Goal: Task Accomplishment & Management: Manage account settings

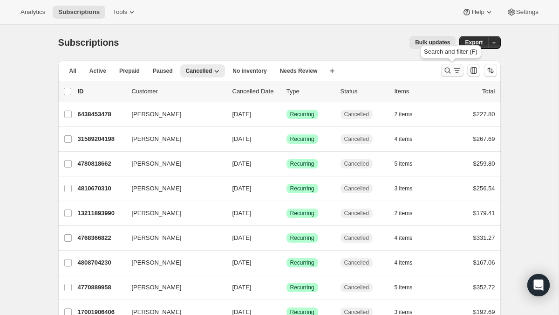
click at [452, 67] on icon "Search and filter results" at bounding box center [447, 70] width 9 height 9
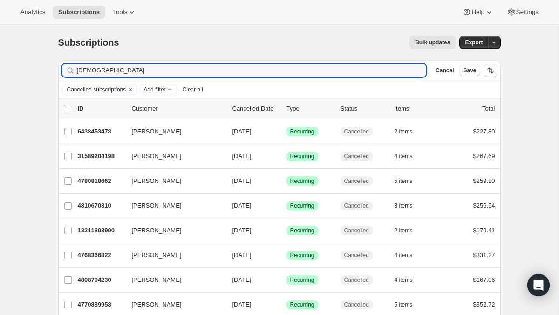
type input "[DEMOGRAPHIC_DATA]"
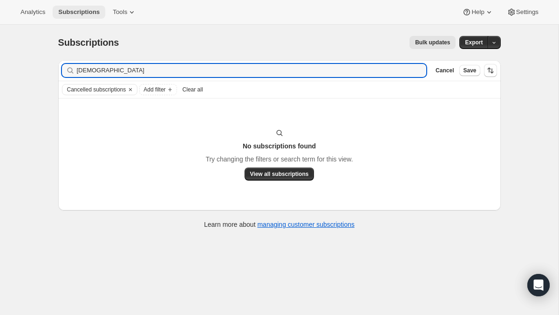
click at [93, 11] on span "Subscriptions" at bounding box center [78, 11] width 41 height 7
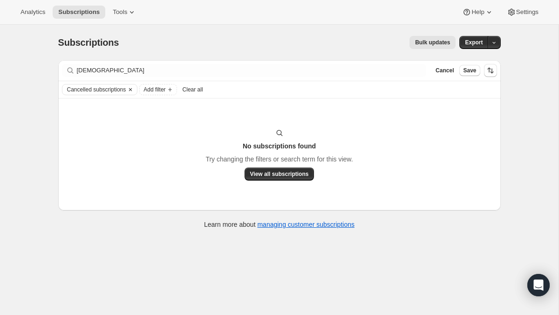
click at [134, 86] on icon "Clear" at bounding box center [130, 89] width 7 height 7
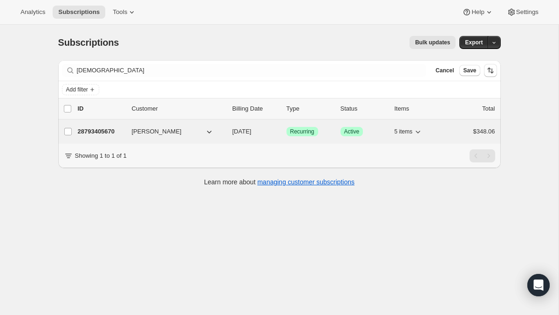
click at [103, 131] on p "28793405670" at bounding box center [101, 131] width 47 height 9
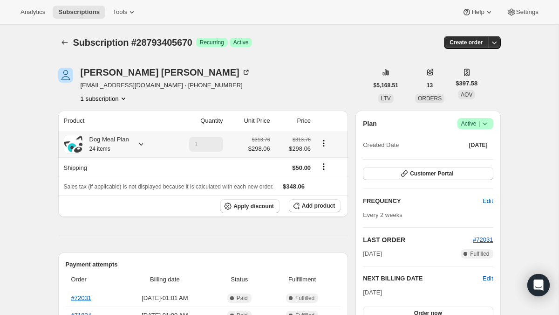
click at [145, 143] on icon at bounding box center [141, 143] width 9 height 9
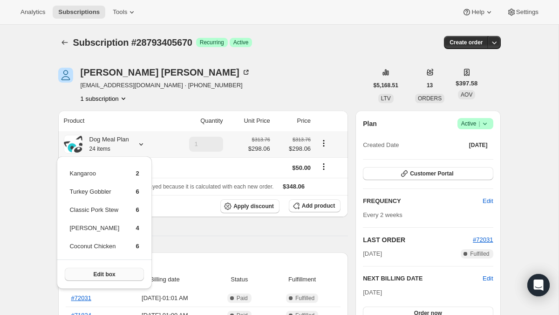
click at [122, 277] on button "Edit box" at bounding box center [104, 274] width 79 height 13
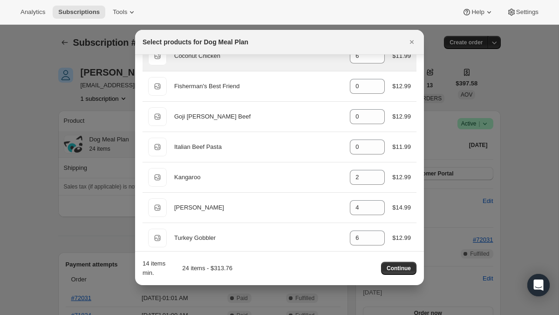
scroll to position [124, 0]
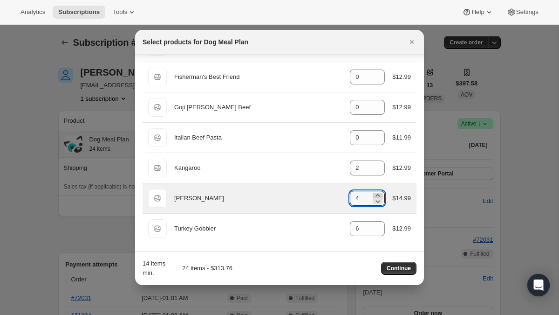
click at [378, 195] on icon ":rf3:" at bounding box center [378, 195] width 4 height 2
type input "6"
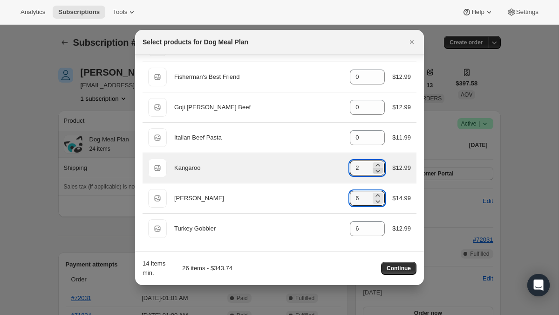
click at [376, 172] on icon ":rf3:" at bounding box center [377, 170] width 9 height 9
type input "0"
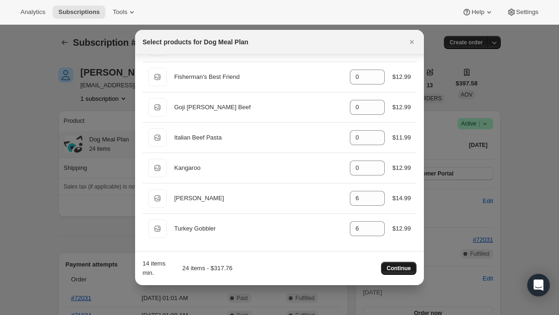
click at [401, 271] on span "Continue" at bounding box center [399, 267] width 24 height 7
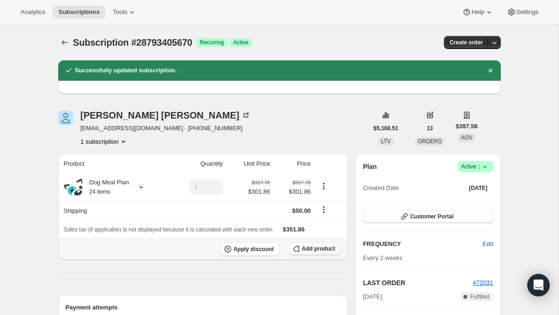
click at [310, 251] on span "Add product" at bounding box center [318, 248] width 33 height 7
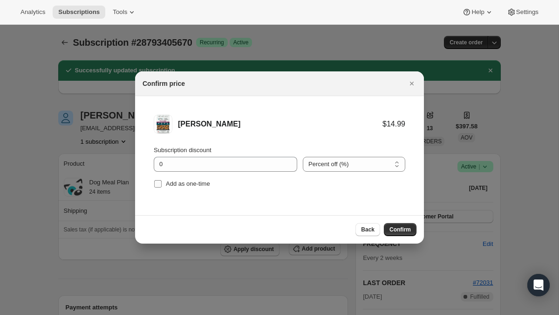
click at [177, 180] on span "Add as one-time" at bounding box center [188, 183] width 44 height 7
click at [162, 180] on input "Add as one-time" at bounding box center [157, 183] width 7 height 7
checkbox input "true"
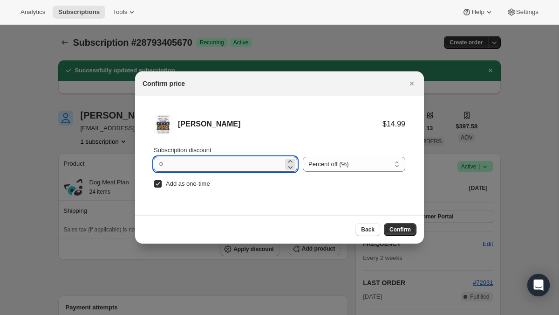
click at [197, 167] on input "0" at bounding box center [219, 164] width 130 height 15
type input "100"
click at [405, 230] on span "Confirm" at bounding box center [400, 229] width 21 height 7
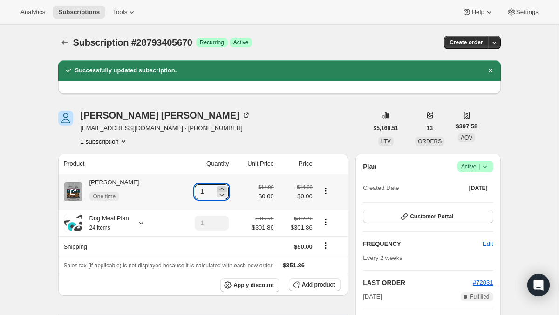
click at [220, 188] on icon at bounding box center [222, 188] width 4 height 2
type input "2"
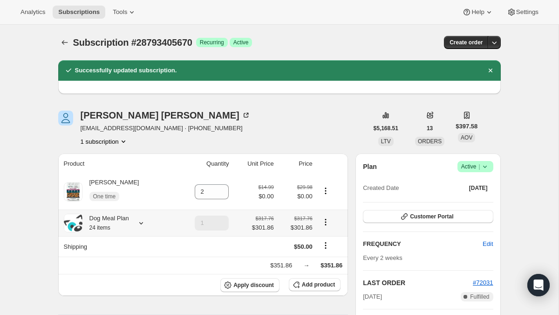
click at [143, 222] on icon at bounding box center [141, 222] width 9 height 9
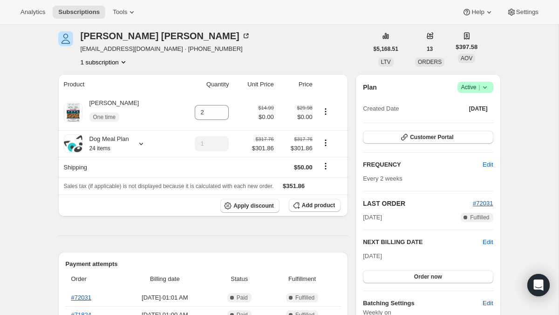
scroll to position [0, 0]
